Goal: Navigation & Orientation: Find specific page/section

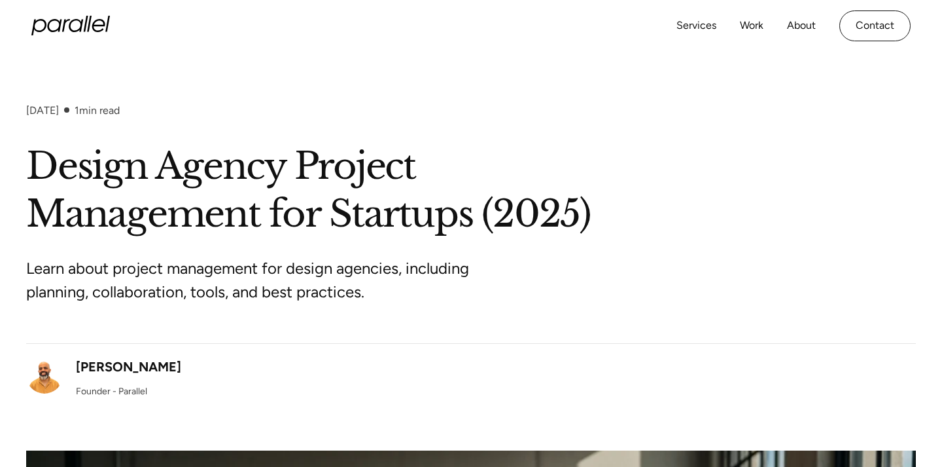
click at [92, 29] on icon "home" at bounding box center [70, 26] width 79 height 20
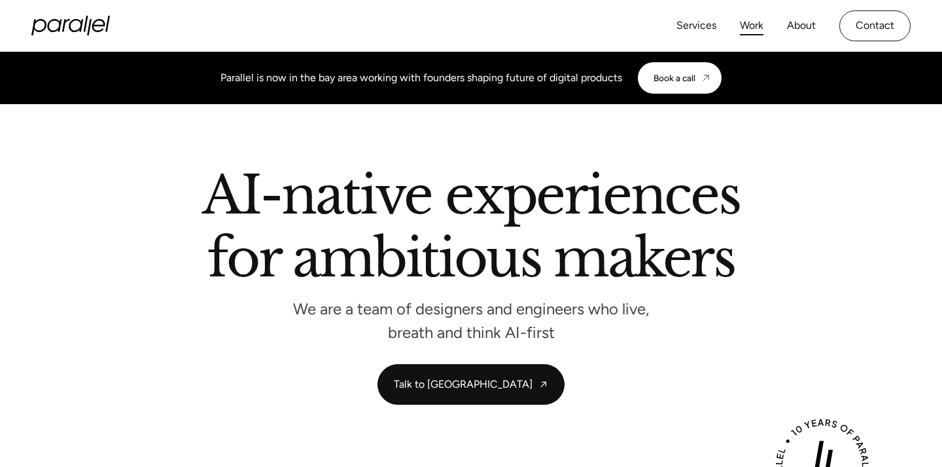
click at [749, 23] on link "Work" at bounding box center [752, 25] width 24 height 19
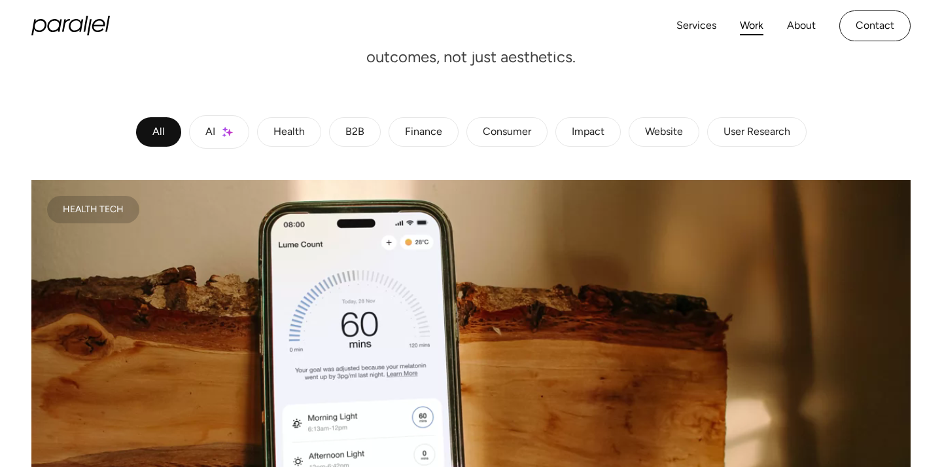
scroll to position [523, 0]
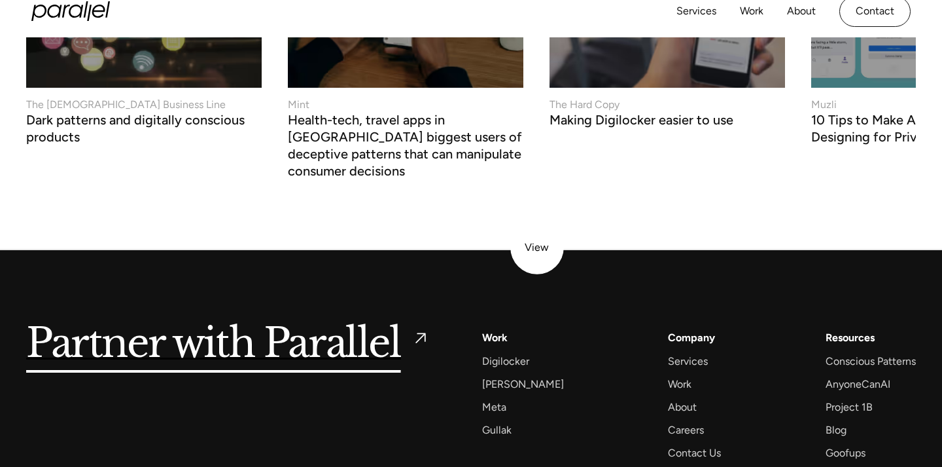
scroll to position [4985, 0]
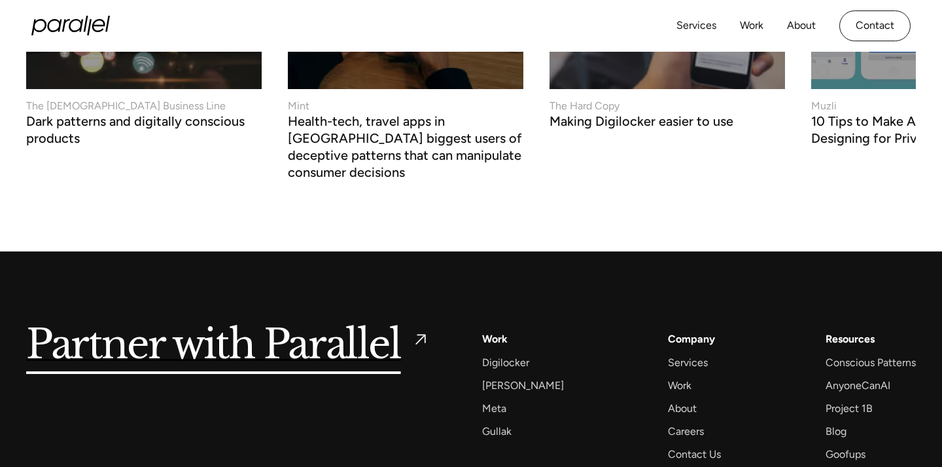
click at [673, 280] on div "Partner with Parallel Services AI Design Sprint Design Sprint UX Design ProdUX …" at bounding box center [471, 399] width 890 height 297
click at [670, 422] on div "Careers" at bounding box center [686, 431] width 36 height 18
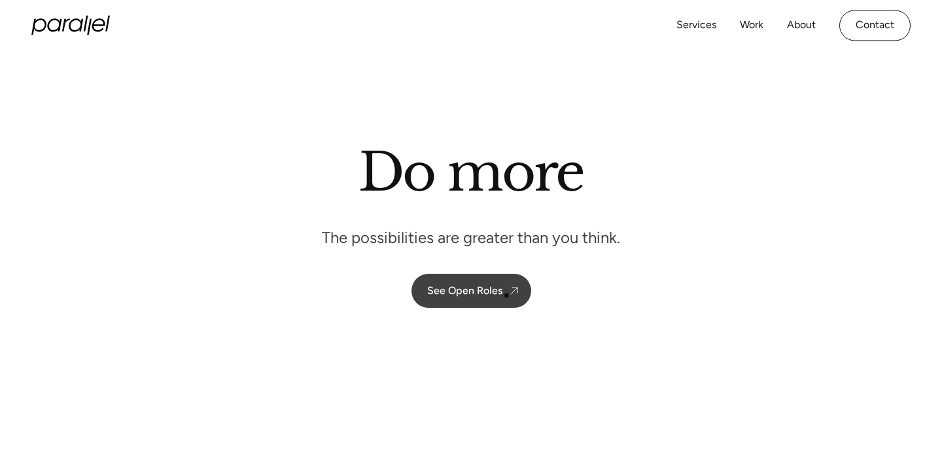
click at [504, 291] on link "See Open Roles" at bounding box center [472, 291] width 120 height 34
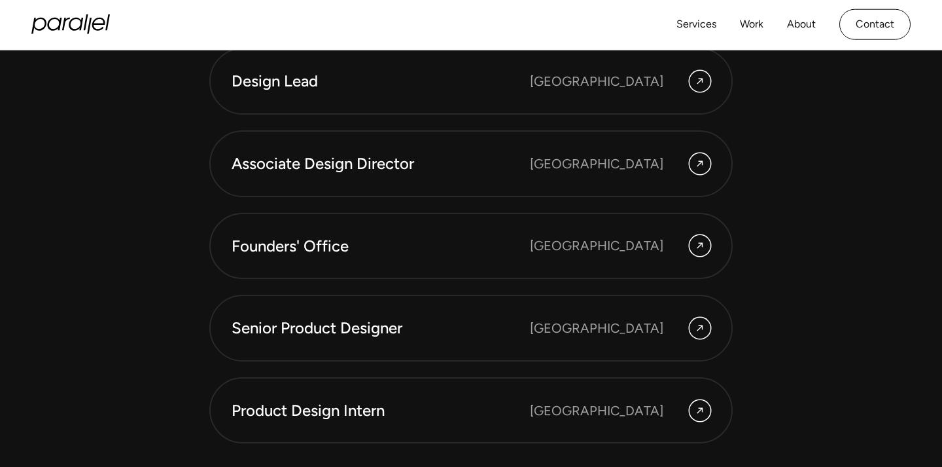
scroll to position [3566, 0]
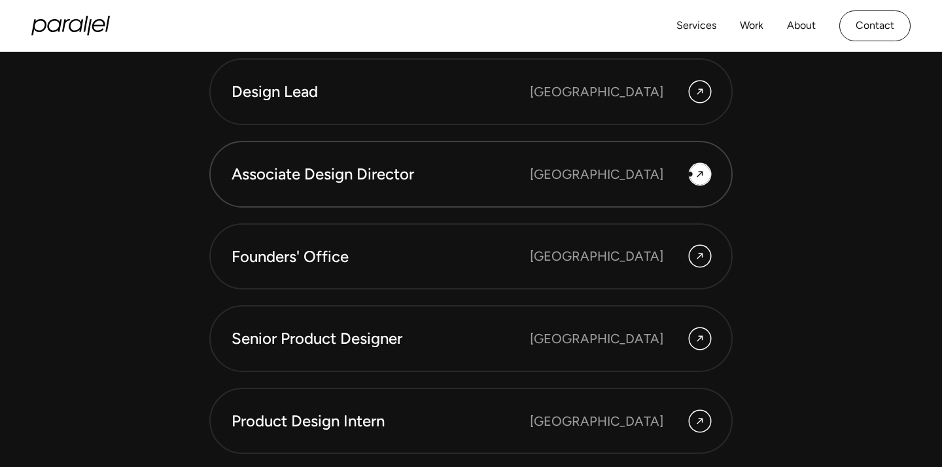
click at [694, 173] on div at bounding box center [700, 174] width 21 height 21
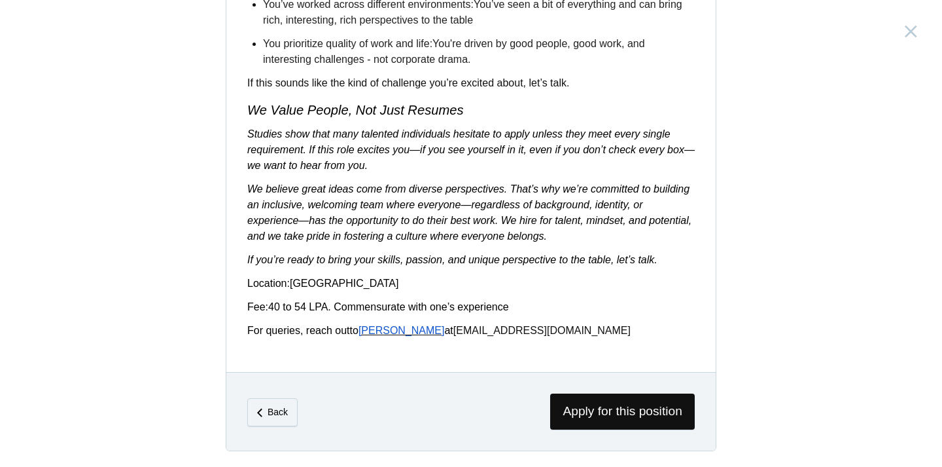
scroll to position [2244, 0]
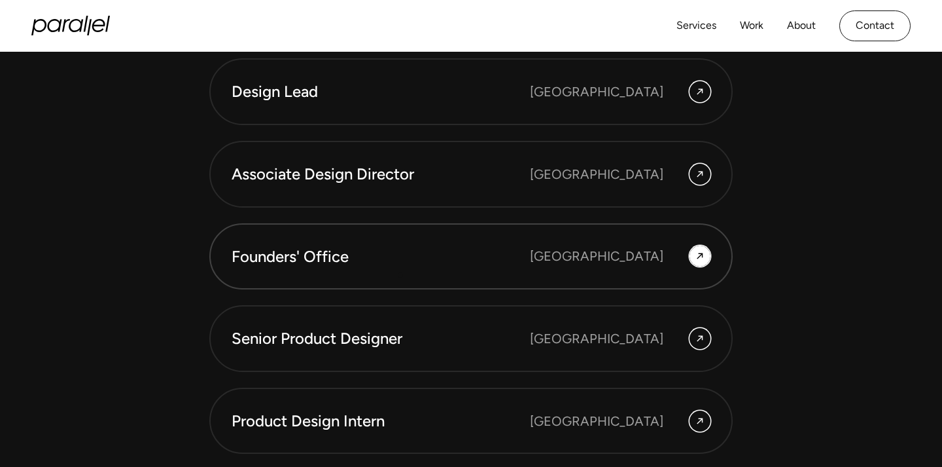
click at [401, 275] on link "Founders' Office [GEOGRAPHIC_DATA]" at bounding box center [471, 256] width 524 height 67
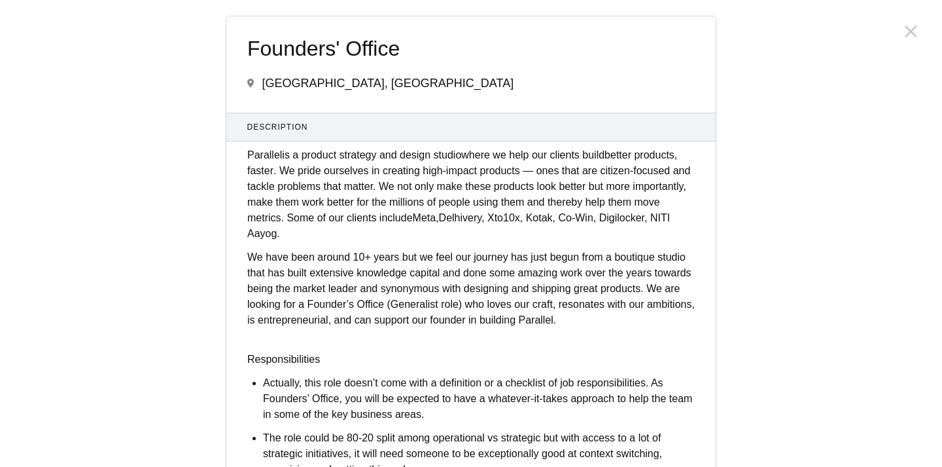
scroll to position [1, 0]
